Goal: Ask a question

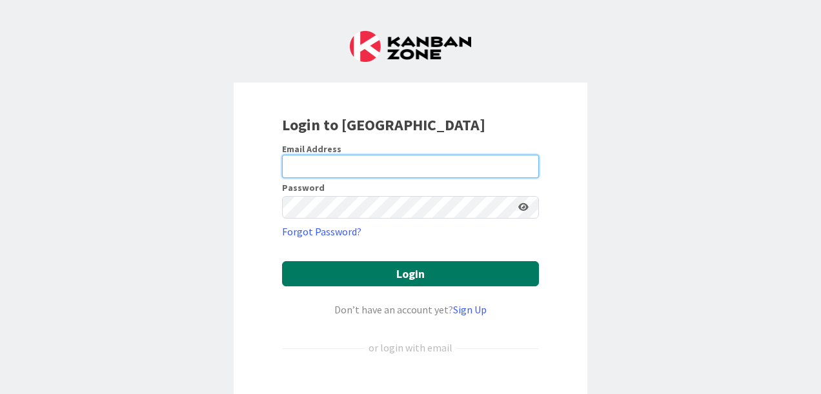
type input "[EMAIL_ADDRESS][DOMAIN_NAME]"
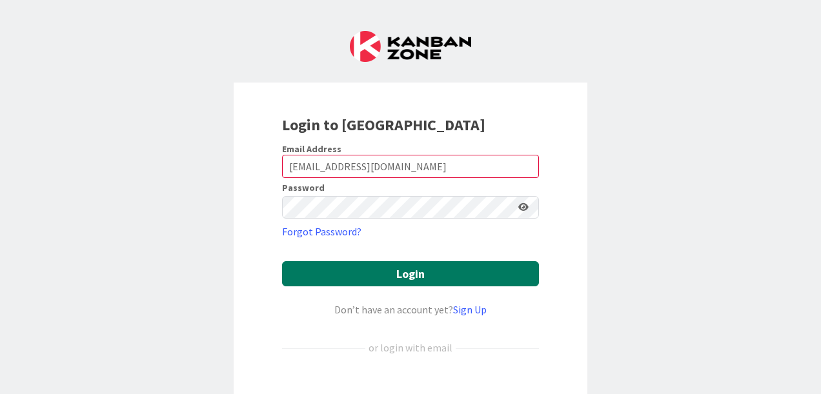
click at [363, 273] on button "Login" at bounding box center [410, 273] width 257 height 25
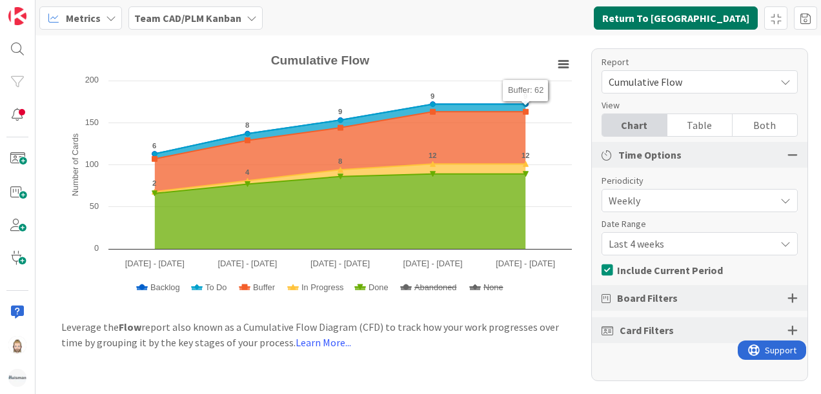
click at [363, 19] on button "Return To [GEOGRAPHIC_DATA]" at bounding box center [675, 17] width 164 height 23
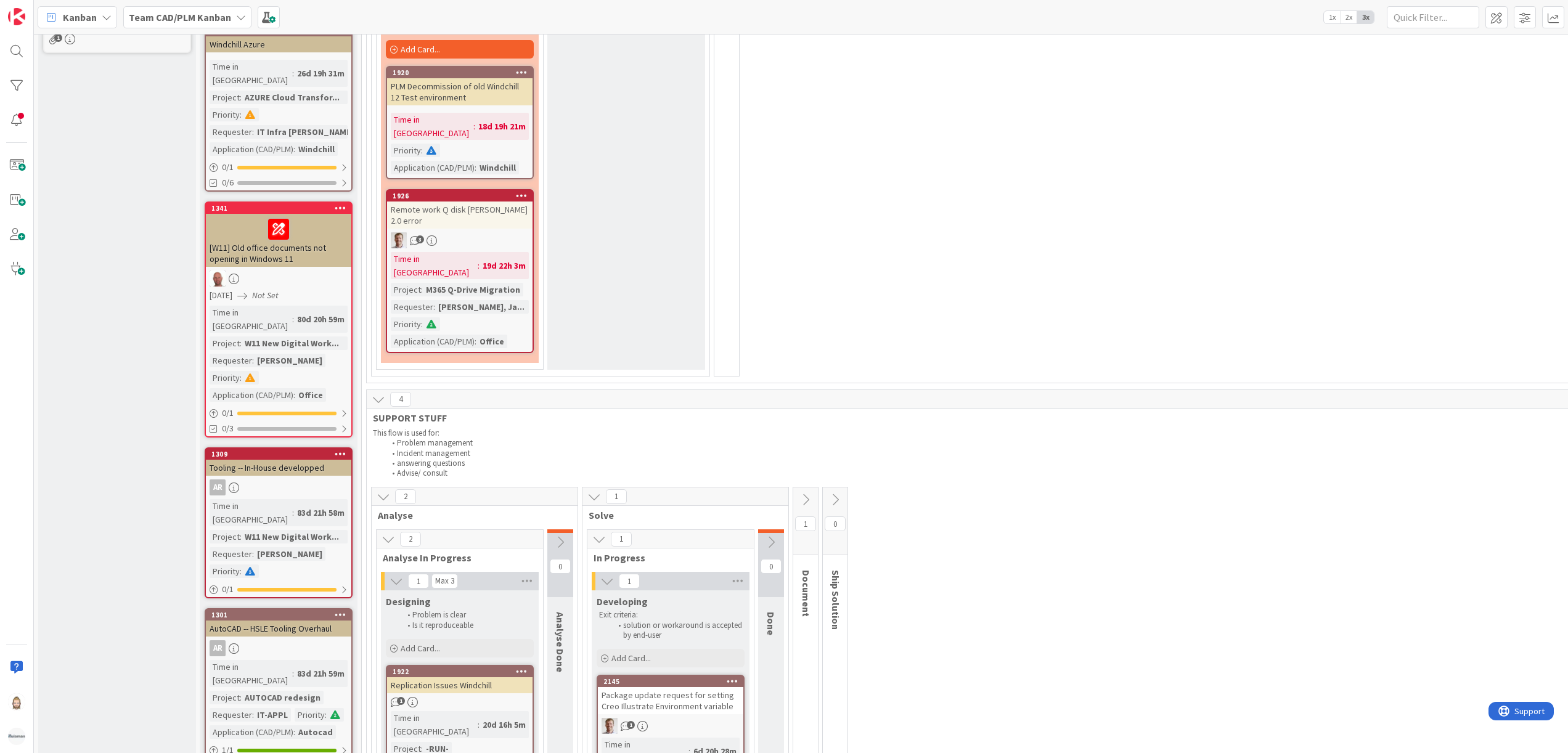
scroll to position [432, 0]
click at [12, 354] on img at bounding box center [16, 737] width 17 height 17
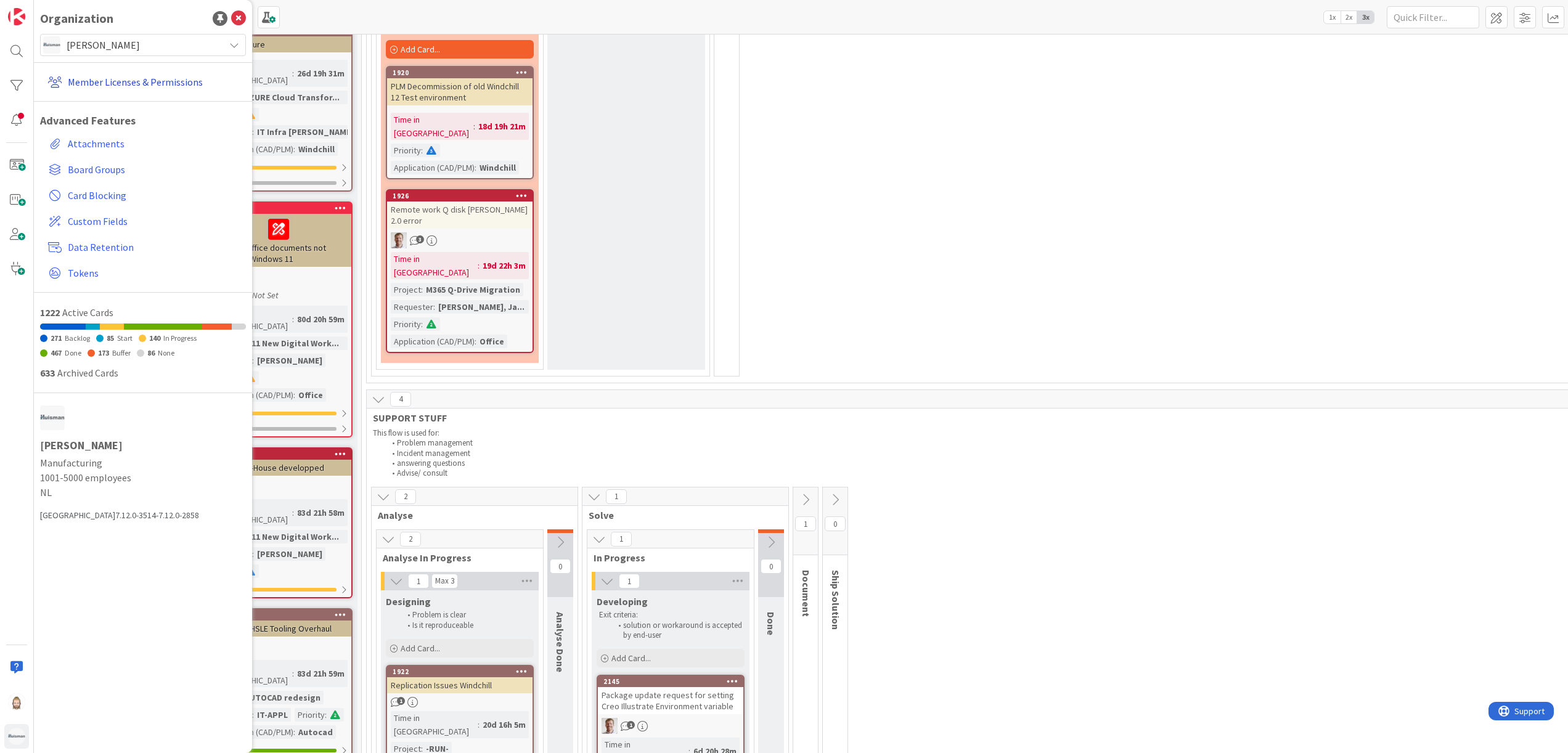
click at [124, 81] on link "Member Licenses & Permissions" at bounding box center [144, 81] width 203 height 22
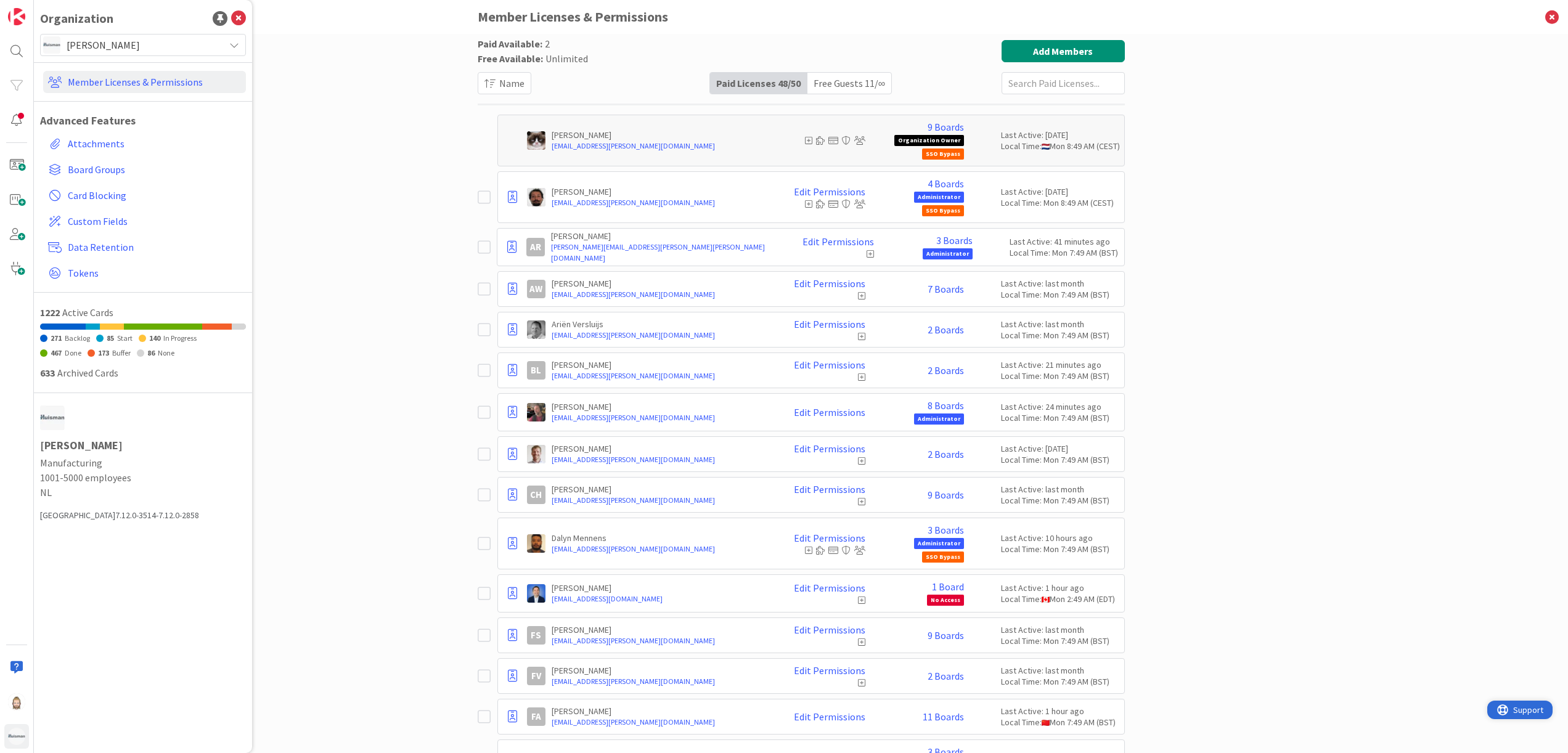
click at [347, 354] on span "Support" at bounding box center [1529, 709] width 31 height 14
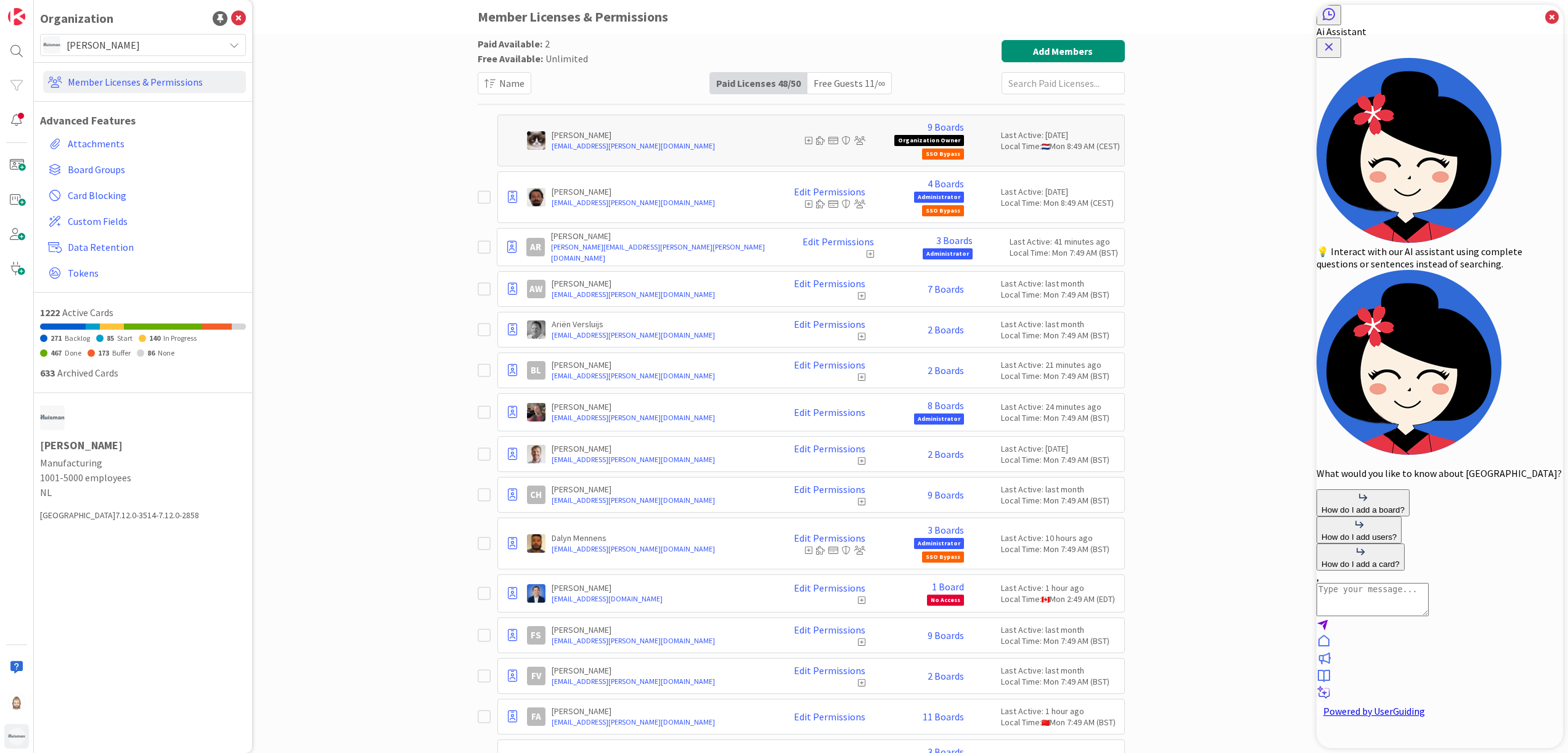
click at [347, 354] on textarea "AI Assistant Text Input" at bounding box center [1372, 599] width 112 height 33
type textarea "how do i change the organisation owner"
